Goal: Information Seeking & Learning: Learn about a topic

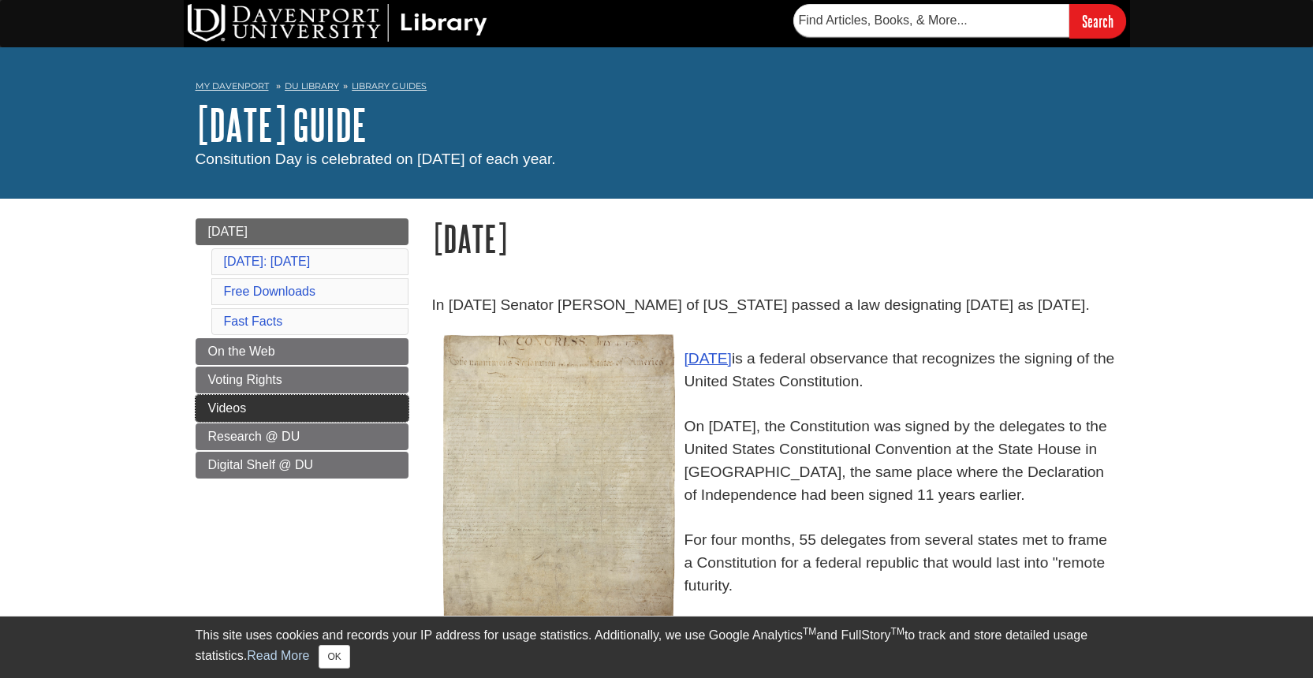
click at [266, 422] on link "Videos" at bounding box center [302, 408] width 213 height 27
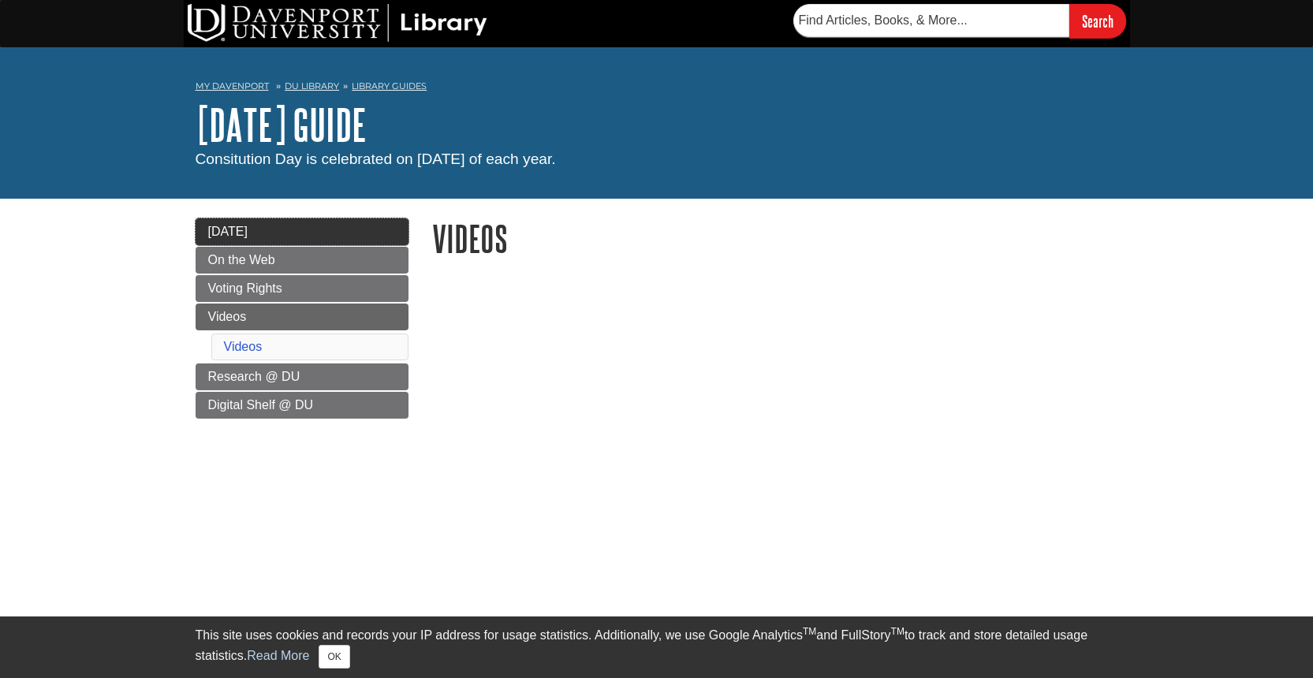
click at [248, 237] on link "[DATE]" at bounding box center [302, 231] width 213 height 27
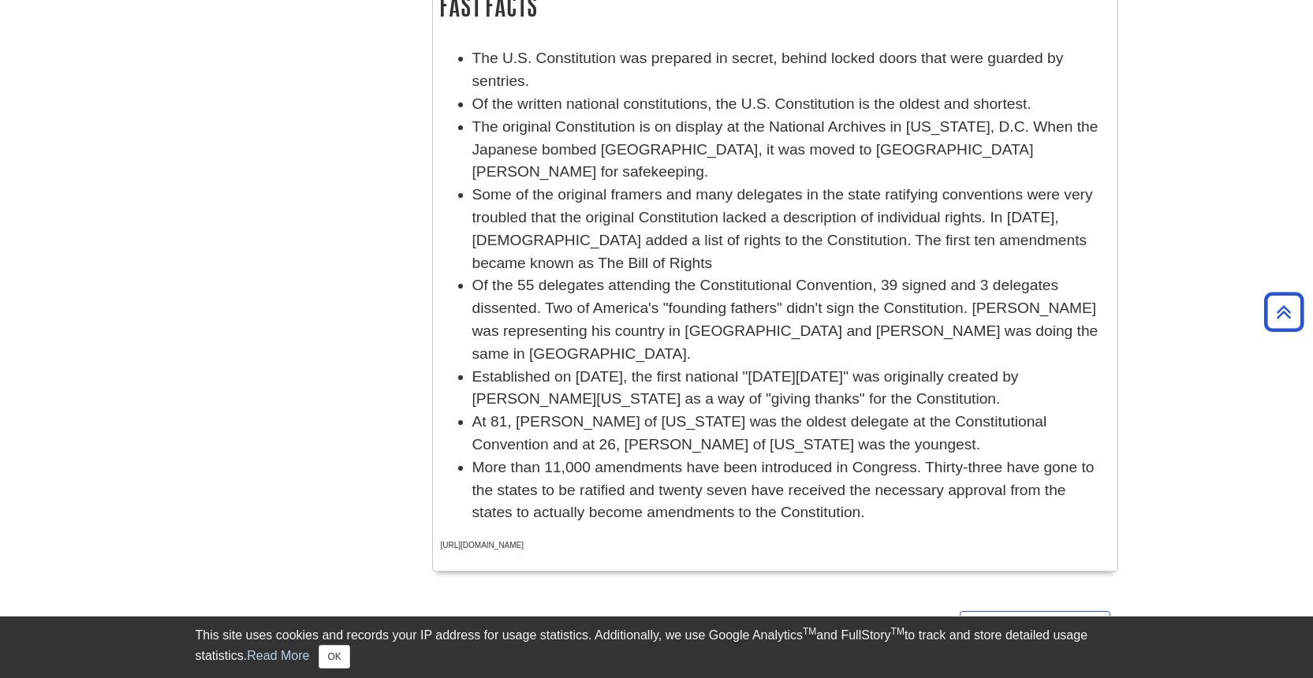
scroll to position [898, 0]
